Goal: Find specific page/section: Find specific page/section

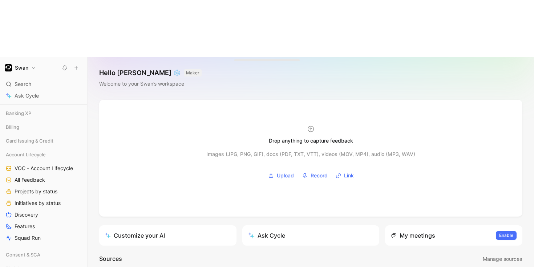
scroll to position [136, 0]
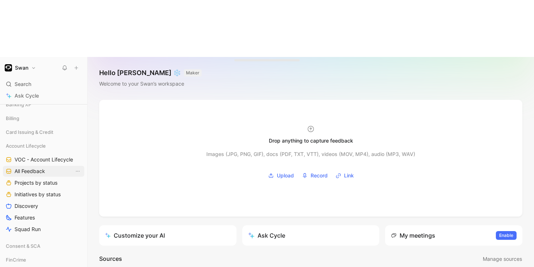
click at [40, 166] on link "All Feedback" at bounding box center [43, 171] width 81 height 11
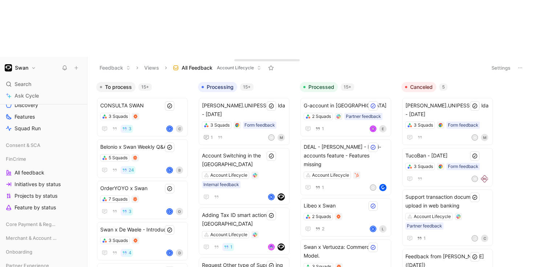
scroll to position [229, 0]
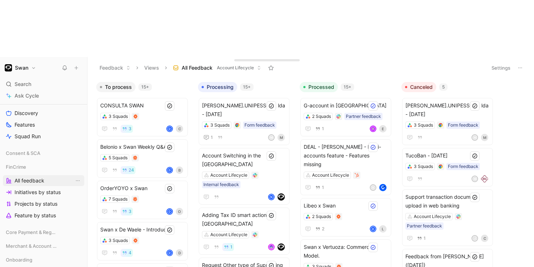
click at [32, 177] on span "All feedback" at bounding box center [30, 180] width 30 height 7
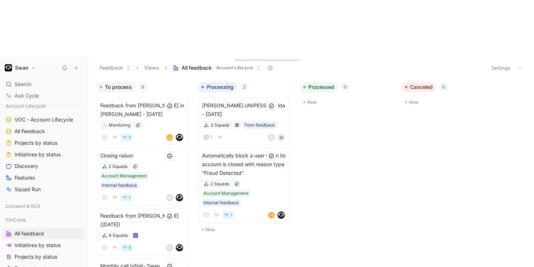
scroll to position [170, 0]
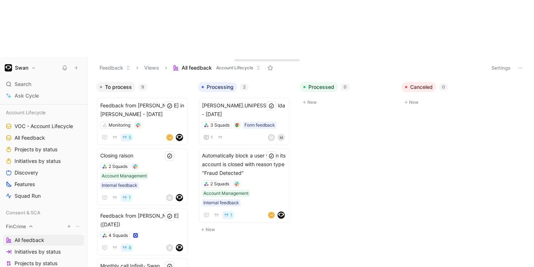
click at [15, 223] on span "FinCrime" at bounding box center [16, 226] width 20 height 7
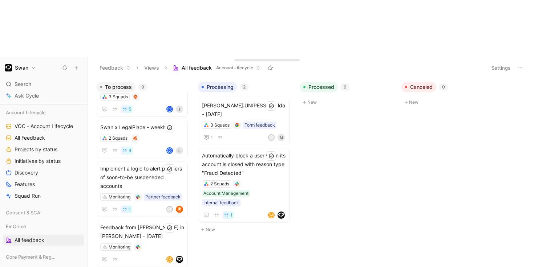
scroll to position [254, 0]
